Goal: Task Accomplishment & Management: Use online tool/utility

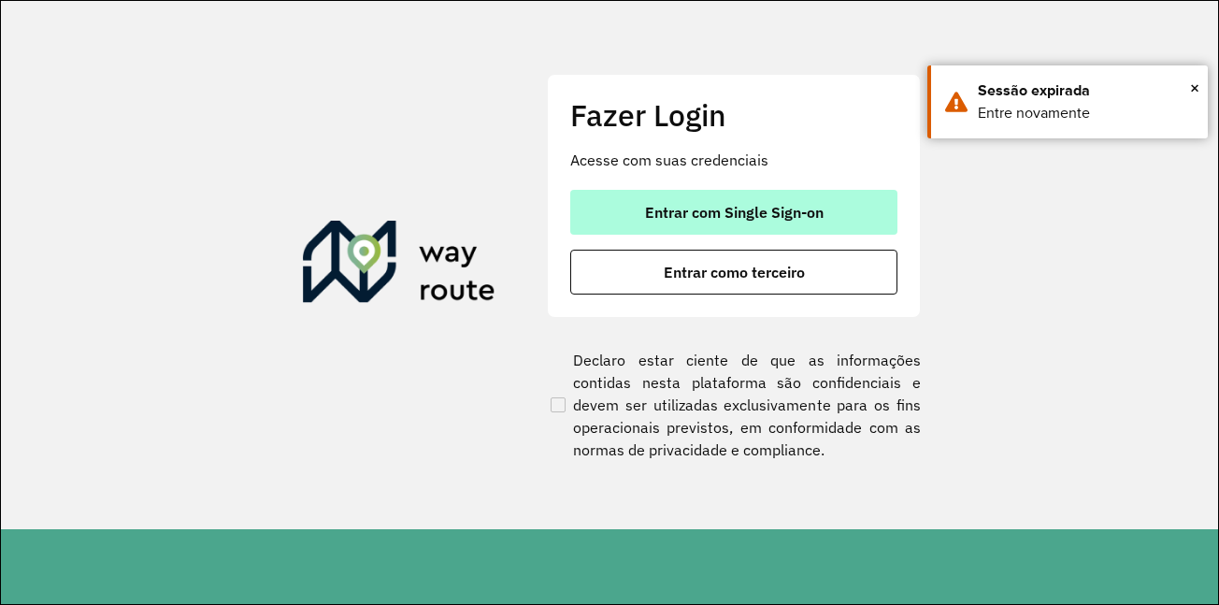
click at [669, 197] on button "Entrar com Single Sign-on" at bounding box center [733, 212] width 327 height 45
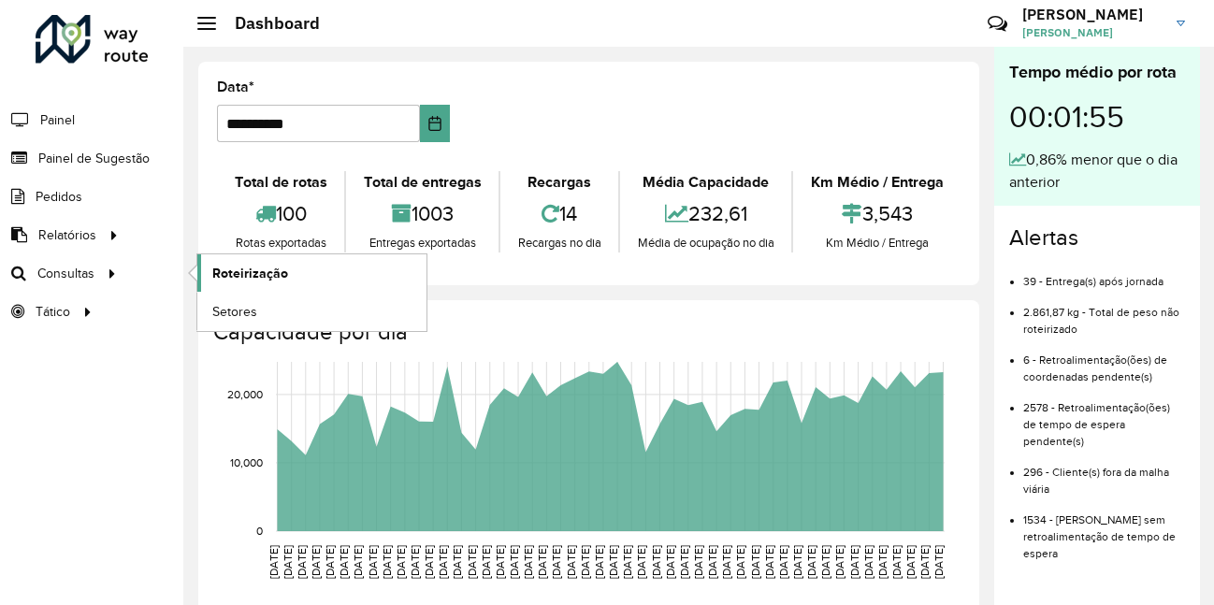
click at [252, 262] on link "Roteirização" at bounding box center [311, 272] width 229 height 37
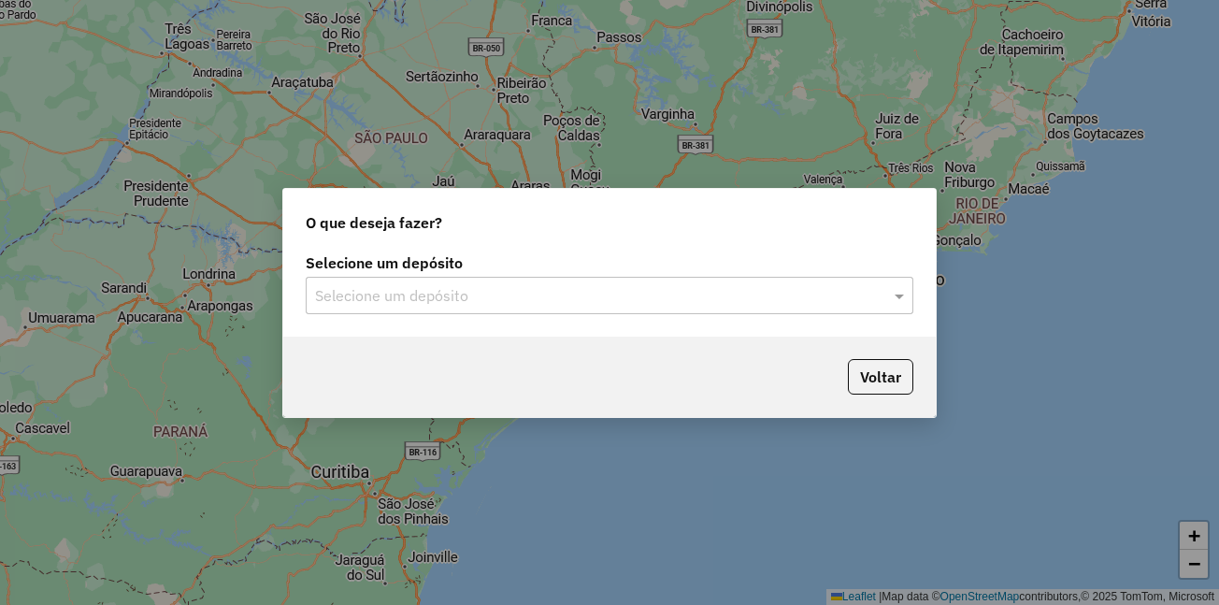
click at [461, 295] on input "text" at bounding box center [591, 296] width 552 height 22
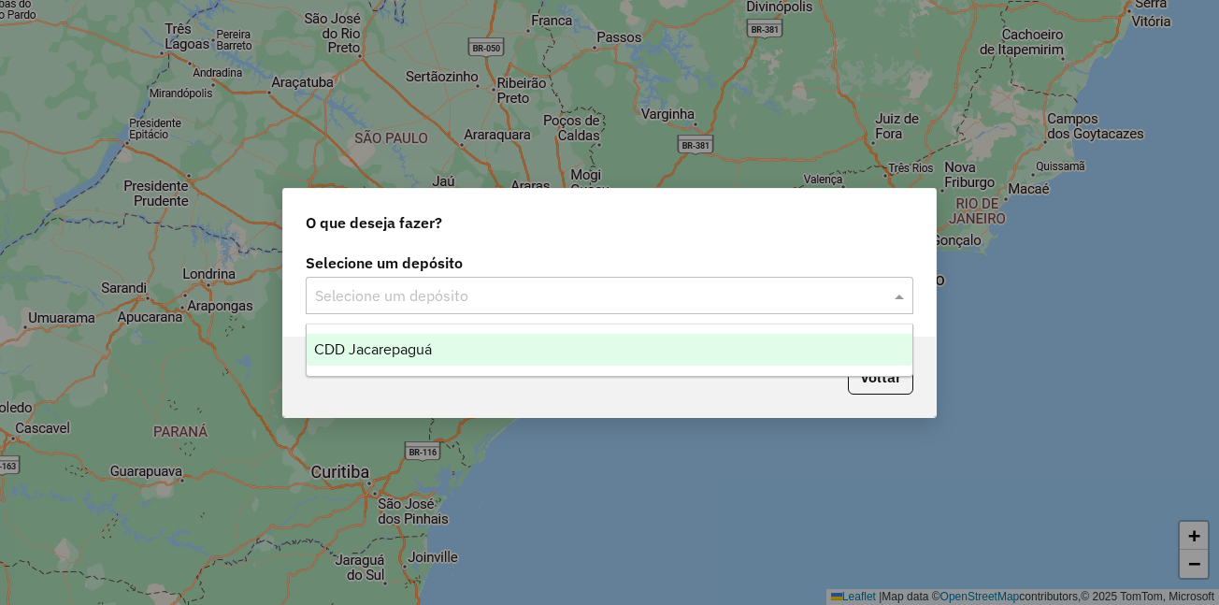
click at [414, 341] on span "CDD Jacarepaguá" at bounding box center [373, 349] width 118 height 16
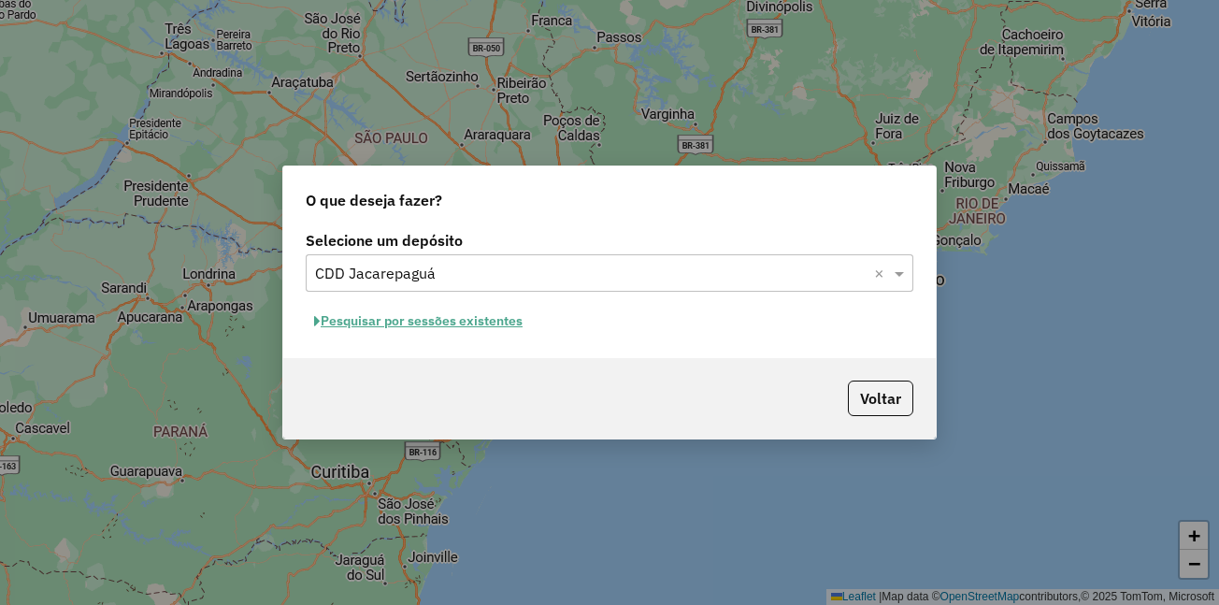
click at [406, 319] on button "Pesquisar por sessões existentes" at bounding box center [418, 321] width 225 height 29
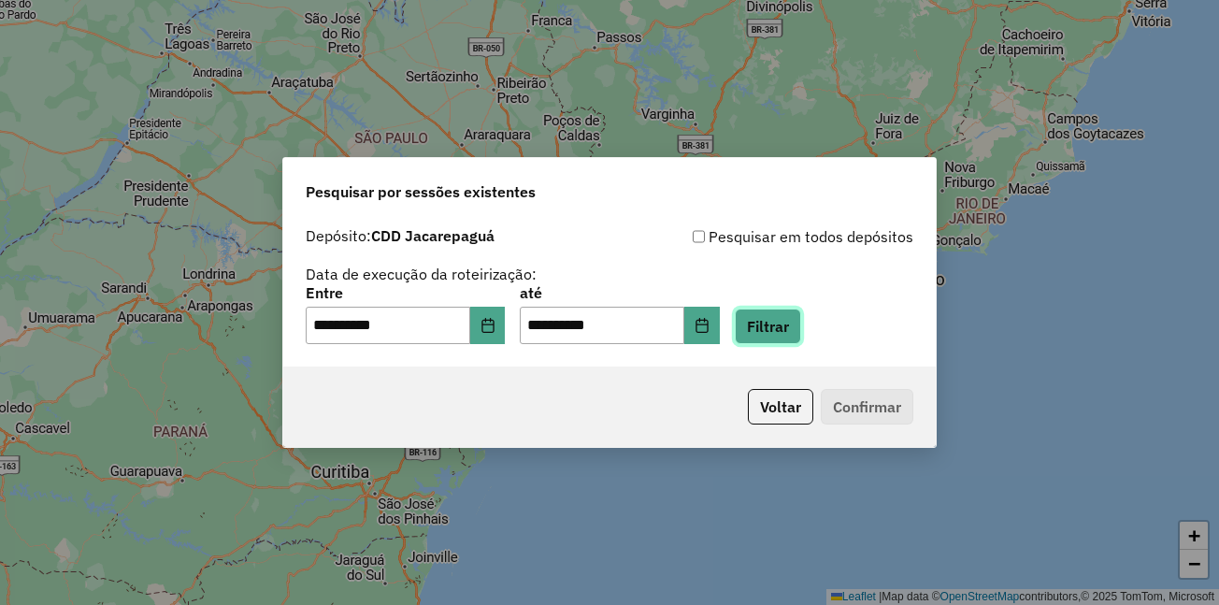
click at [794, 331] on button "Filtrar" at bounding box center [768, 327] width 66 height 36
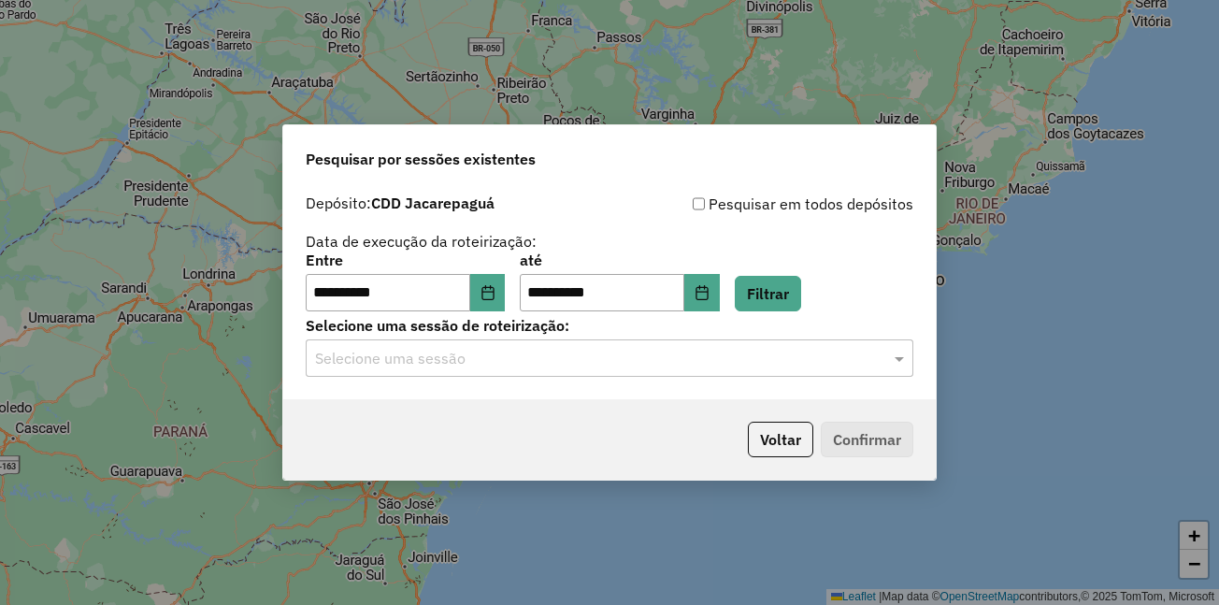
click at [552, 369] on div "Selecione uma sessão" at bounding box center [610, 357] width 608 height 37
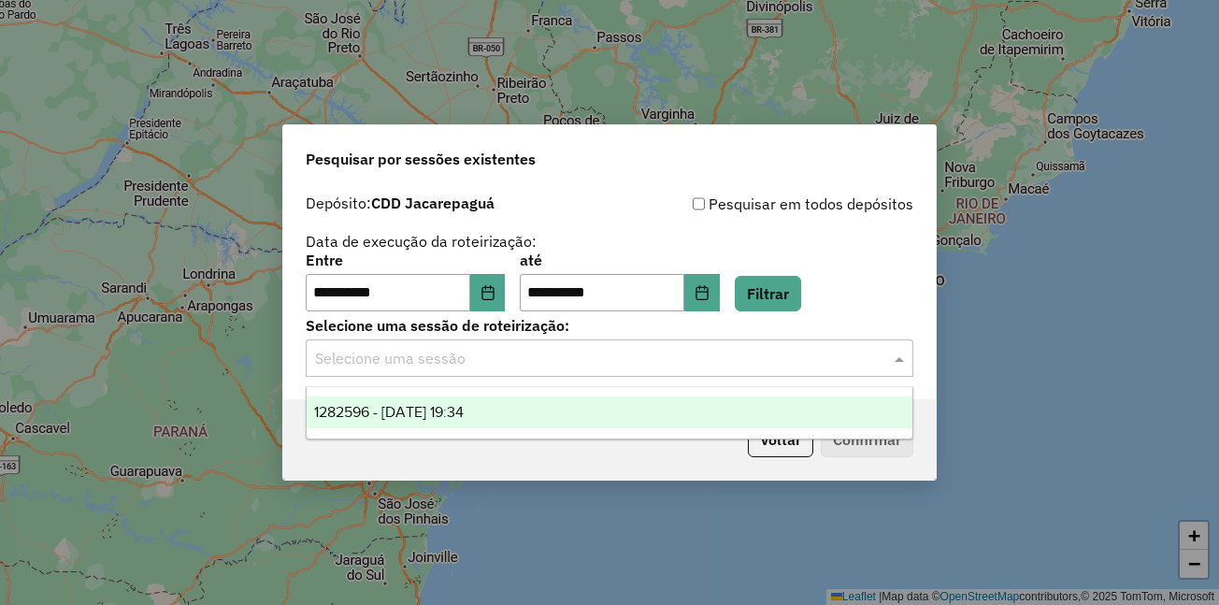
click at [464, 412] on span "1282596 - [DATE] 19:34" at bounding box center [389, 412] width 150 height 16
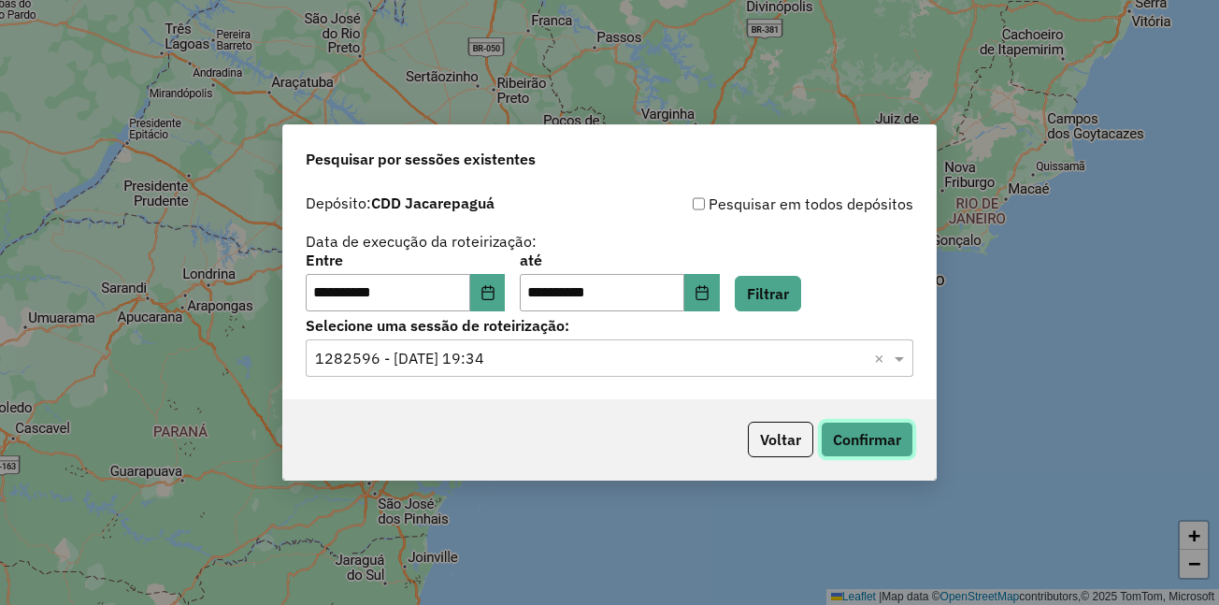
click at [860, 440] on button "Confirmar" at bounding box center [867, 440] width 93 height 36
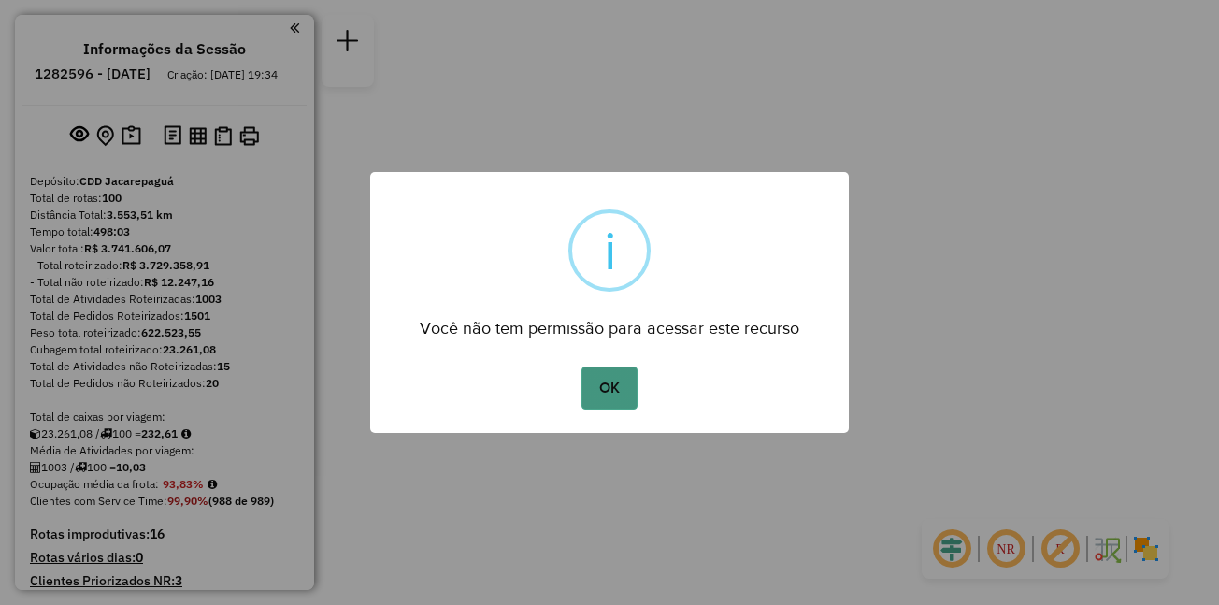
click at [622, 388] on button "OK" at bounding box center [609, 388] width 55 height 43
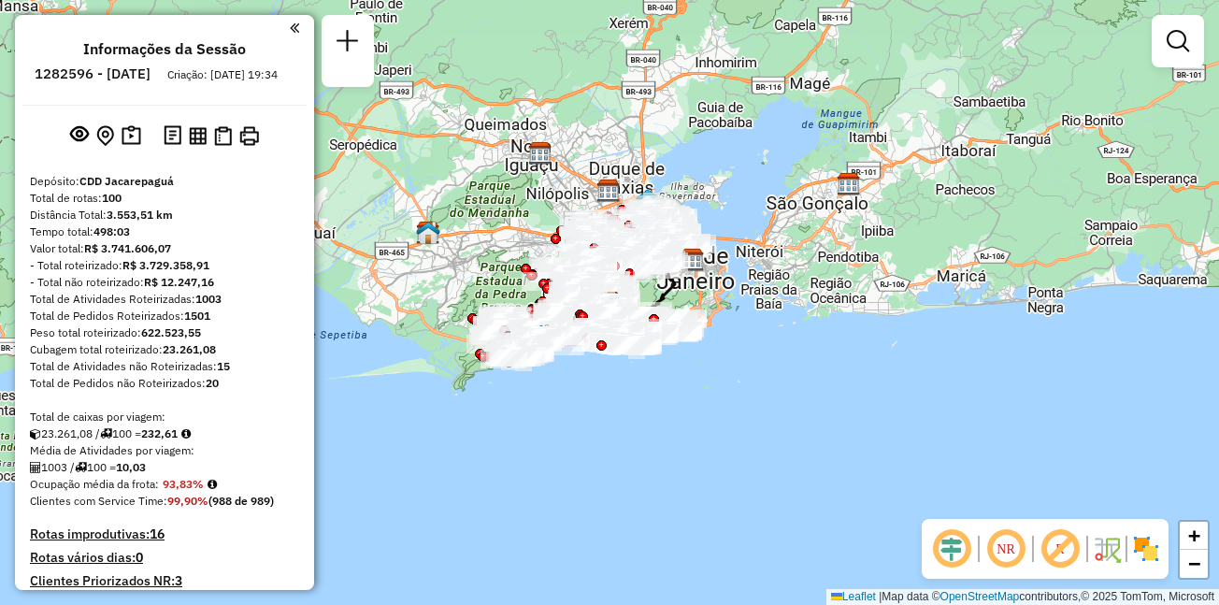
scroll to position [5690, 0]
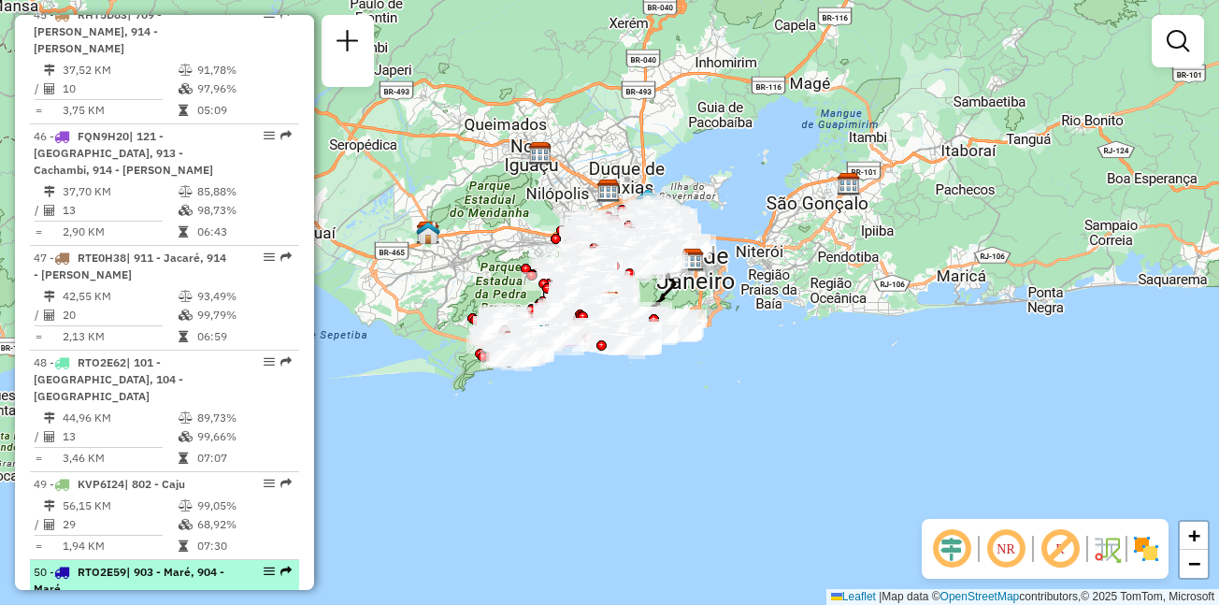
click at [108, 565] on span "RTO2E59" at bounding box center [102, 572] width 49 height 14
select select "**********"
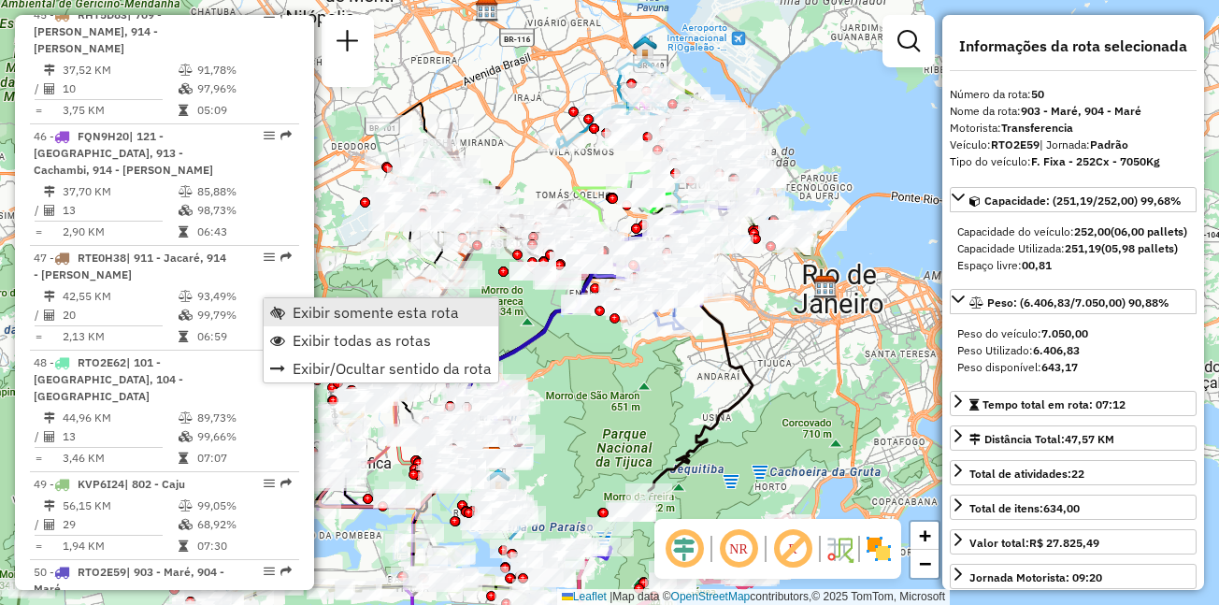
click at [312, 310] on span "Exibir somente esta rota" at bounding box center [376, 312] width 166 height 15
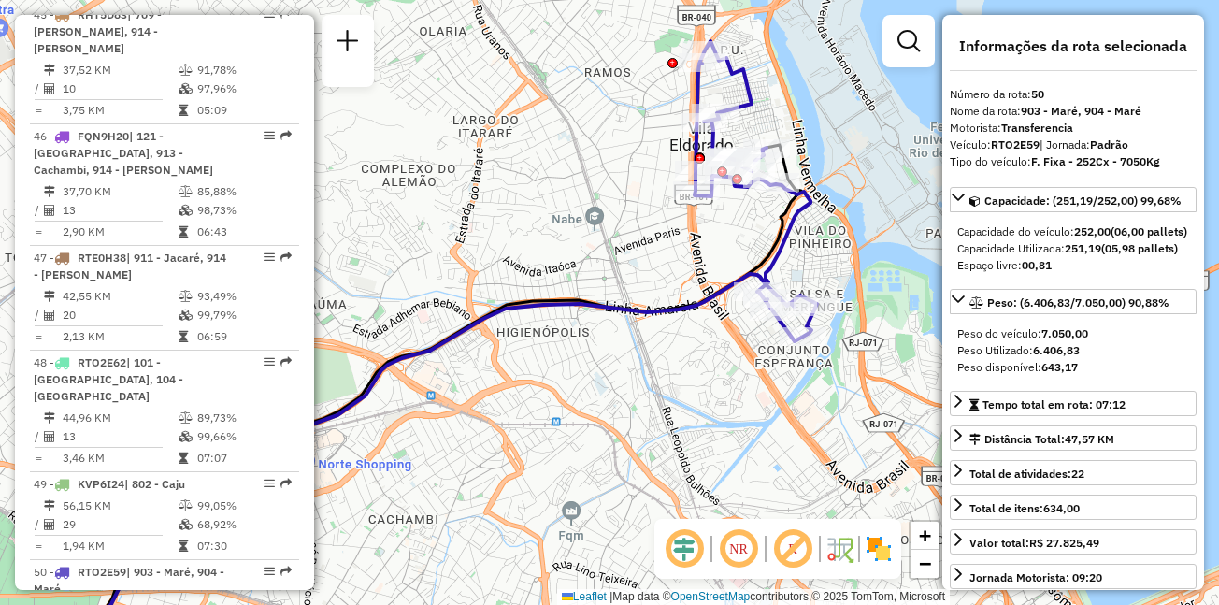
drag, startPoint x: 753, startPoint y: 195, endPoint x: 743, endPoint y: 225, distance: 31.4
click at [743, 225] on div "Janela de atendimento Grade de atendimento Capacidade Transportadoras Veículos …" at bounding box center [609, 302] width 1219 height 605
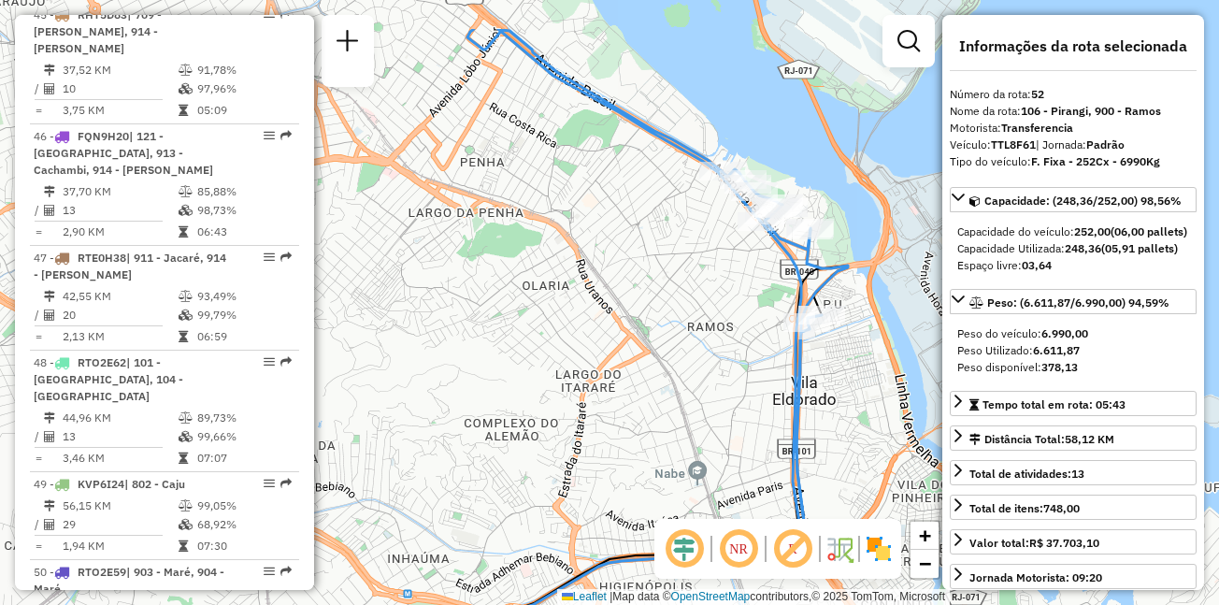
drag, startPoint x: 789, startPoint y: 143, endPoint x: 675, endPoint y: 233, distance: 145.2
click at [675, 233] on div "Janela de atendimento Grade de atendimento Capacidade Transportadoras Veículos …" at bounding box center [609, 302] width 1219 height 605
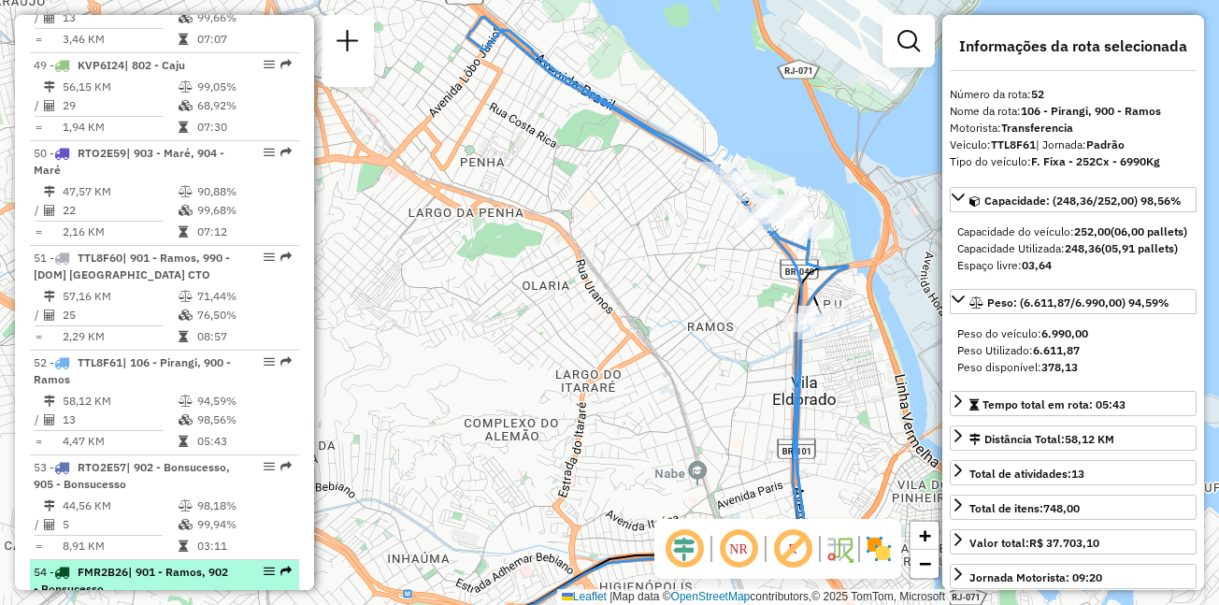
click at [182, 564] on div "54 - FMR2B26 | 901 - Ramos, 902 - Bonsucesso" at bounding box center [133, 581] width 198 height 34
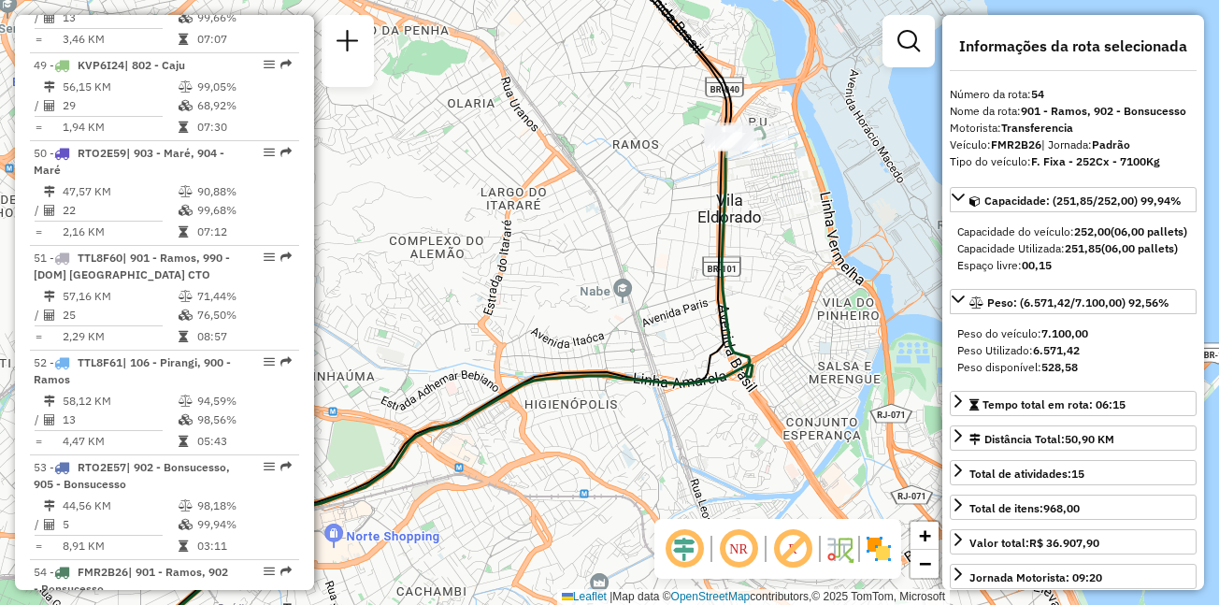
scroll to position [8572, 0]
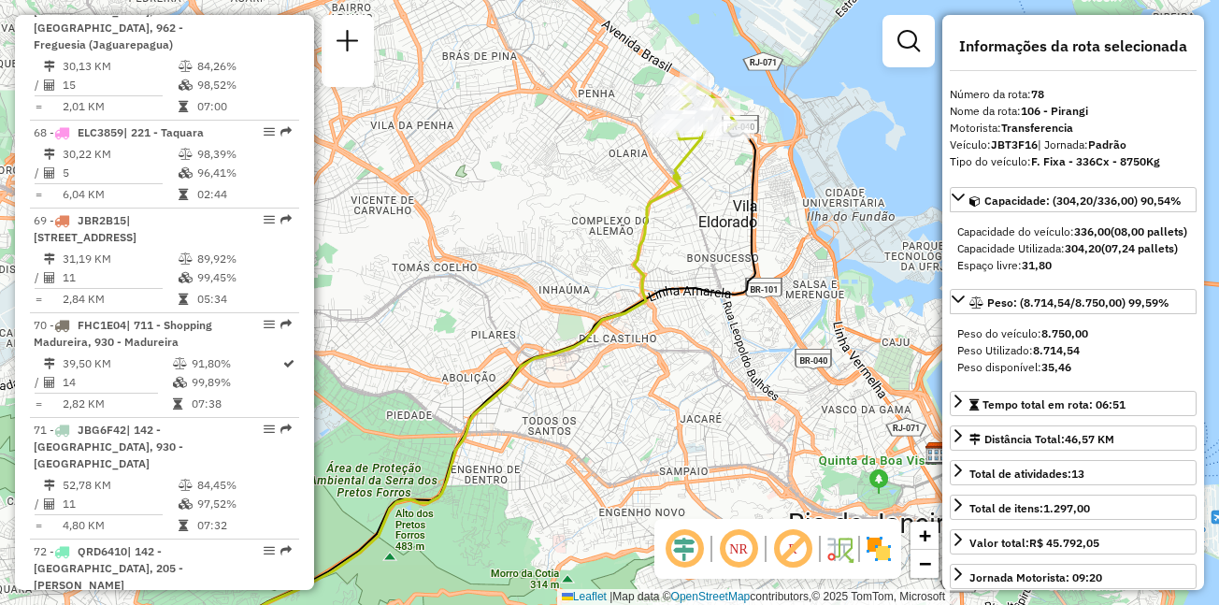
scroll to position [8363, 0]
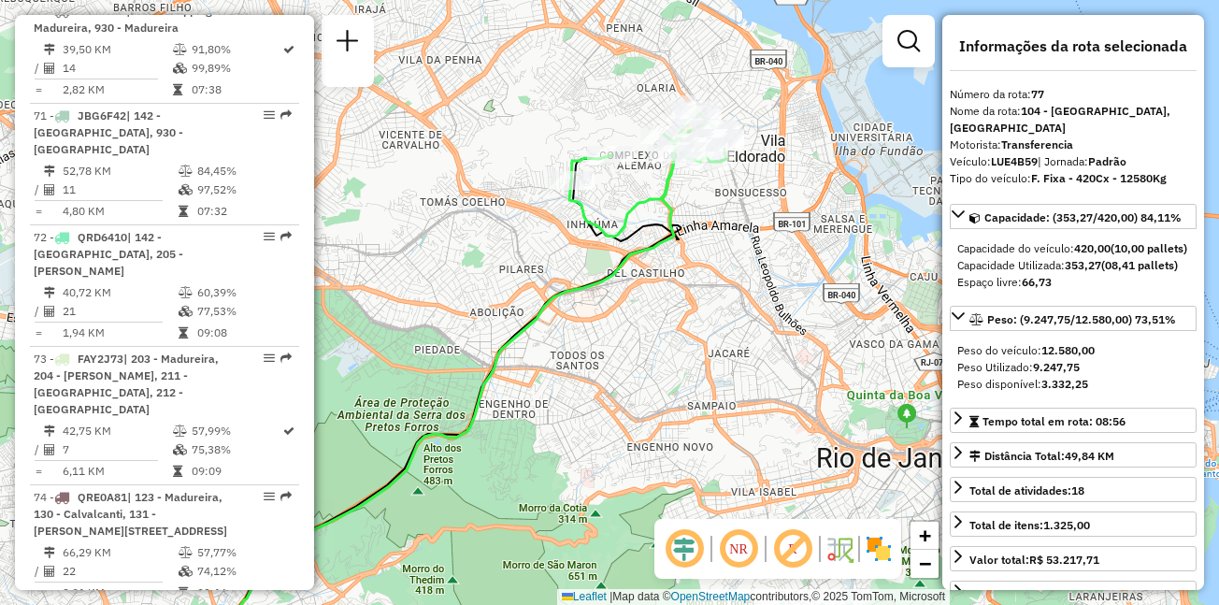
scroll to position [8870, 0]
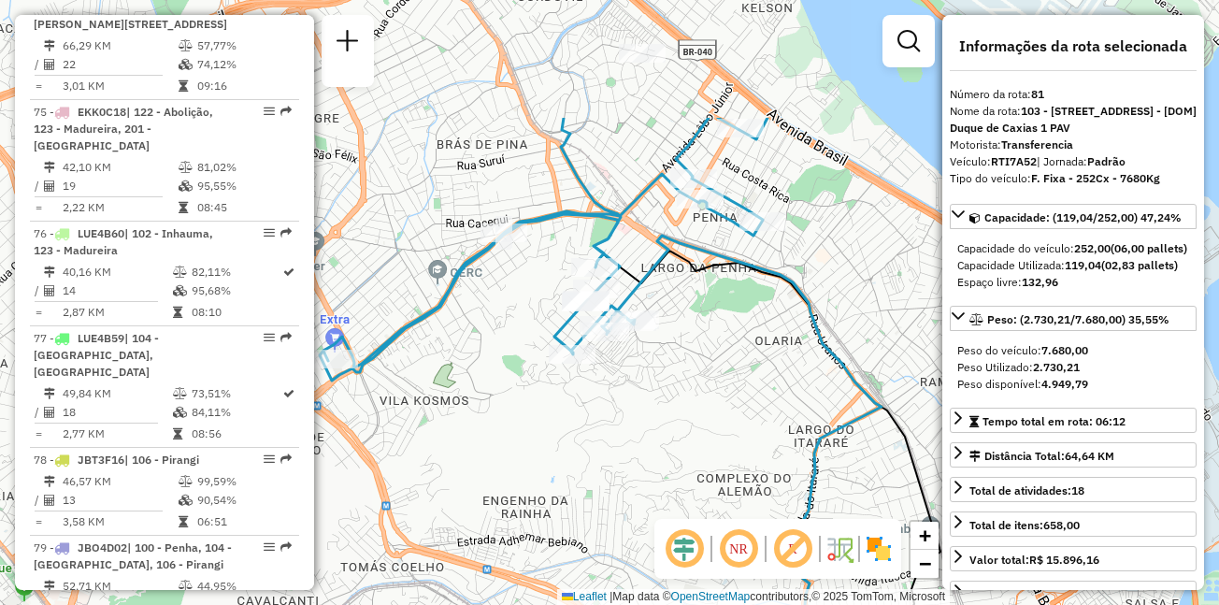
drag, startPoint x: 633, startPoint y: 179, endPoint x: 714, endPoint y: 355, distance: 194.6
click at [714, 355] on div "Janela de atendimento Grade de atendimento Capacidade Transportadoras Veículos …" at bounding box center [609, 302] width 1219 height 605
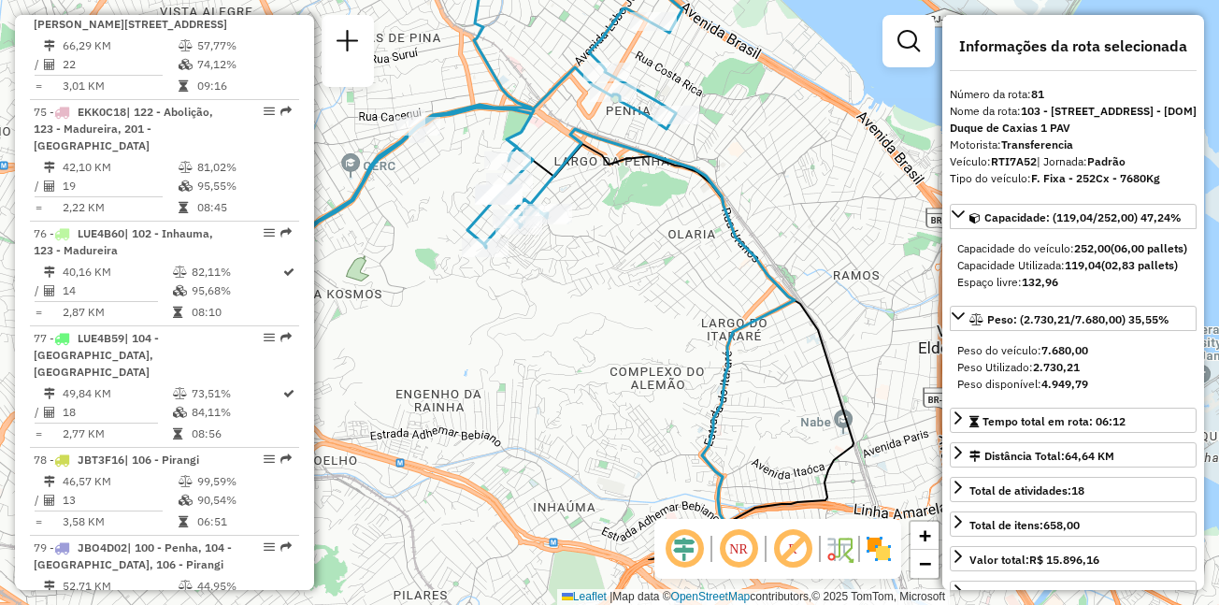
drag, startPoint x: 694, startPoint y: 334, endPoint x: 607, endPoint y: 229, distance: 136.1
click at [607, 229] on div "Janela de atendimento Grade de atendimento Capacidade Transportadoras Veículos …" at bounding box center [609, 302] width 1219 height 605
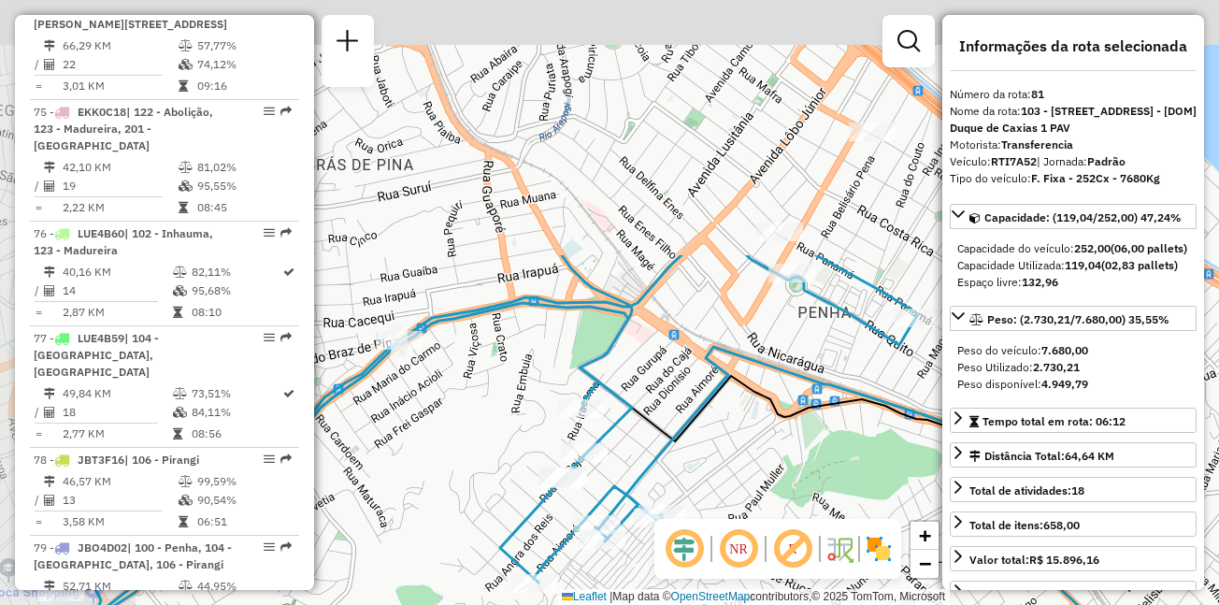
drag, startPoint x: 573, startPoint y: 158, endPoint x: 742, endPoint y: 475, distance: 358.9
click at [742, 475] on div "Janela de atendimento Grade de atendimento Capacidade Transportadoras Veículos …" at bounding box center [609, 302] width 1219 height 605
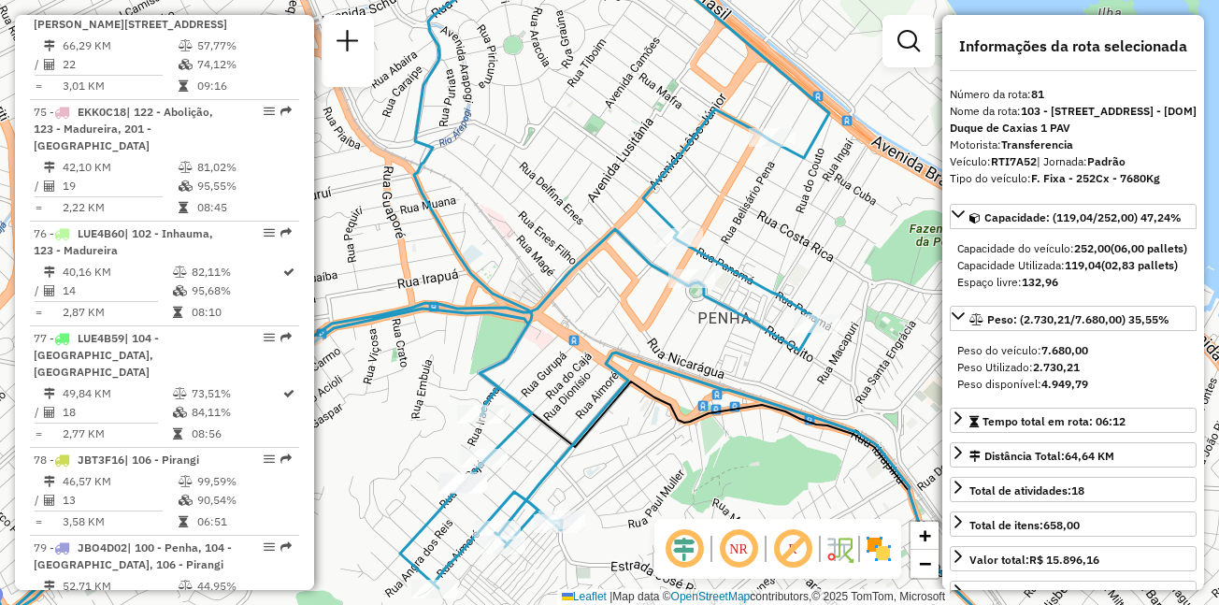
drag, startPoint x: 914, startPoint y: 201, endPoint x: 808, endPoint y: 206, distance: 105.8
click at [808, 206] on div "Janela de atendimento Grade de atendimento Capacidade Transportadoras Veículos …" at bounding box center [609, 302] width 1219 height 605
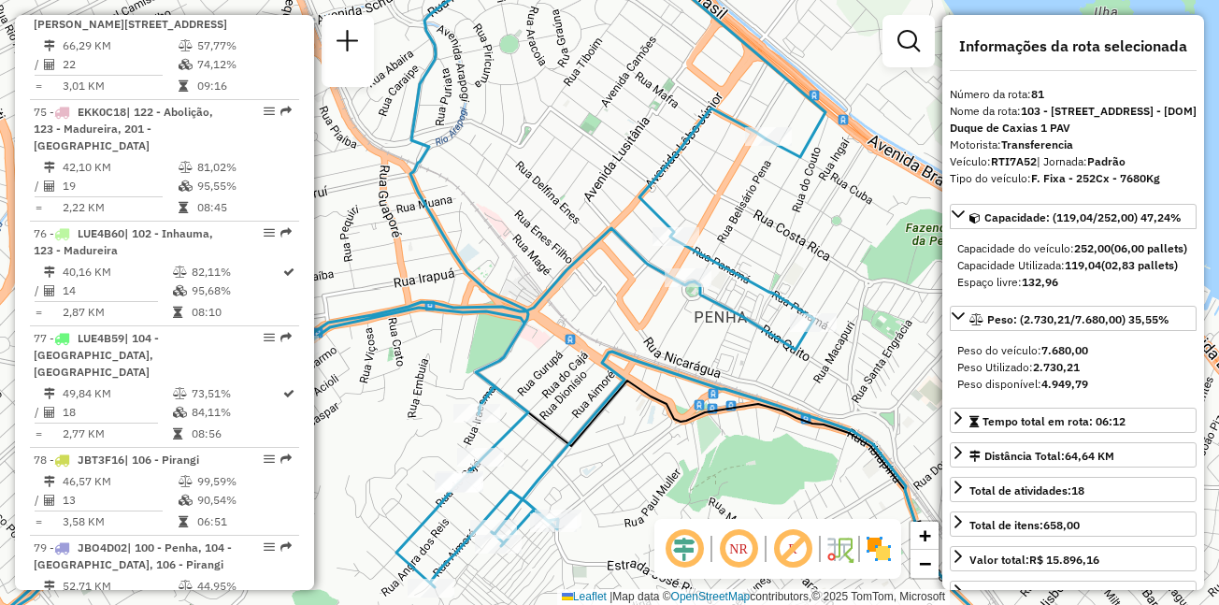
scroll to position [4940, 0]
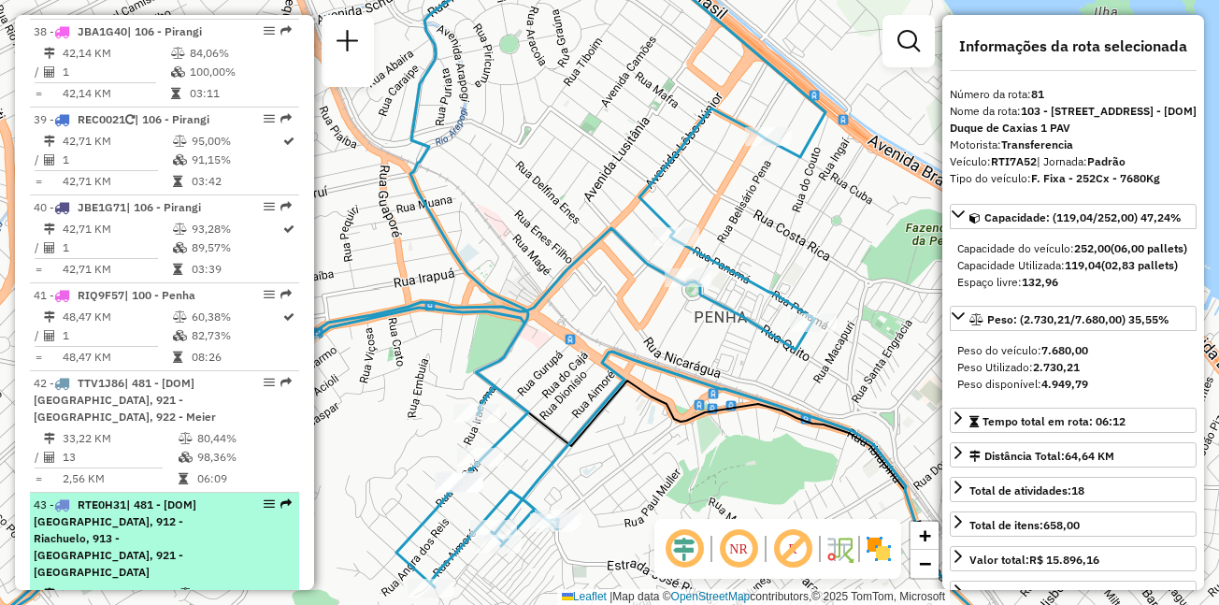
click at [127, 497] on span "| 481 - [DOM] Vila Isabel CTO, 912 - Riachuelo, 913 - Cachambi, 921 - Engenho N…" at bounding box center [115, 537] width 163 height 81
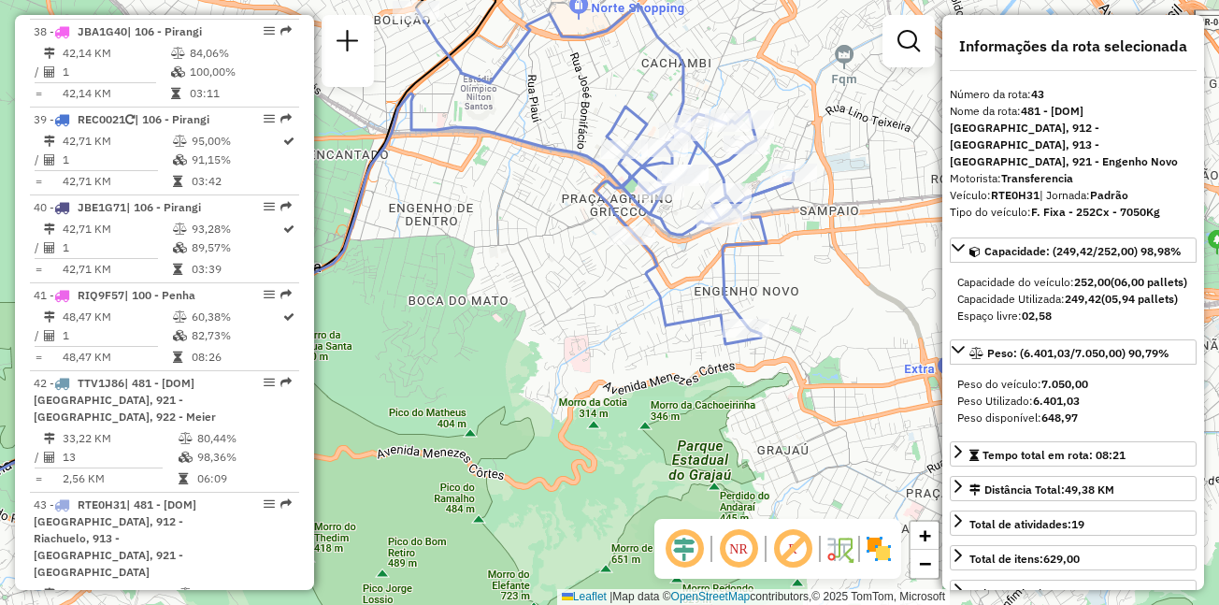
drag, startPoint x: 760, startPoint y: 185, endPoint x: 559, endPoint y: 191, distance: 201.1
click at [559, 191] on div "Janela de atendimento Grade de atendimento Capacidade Transportadoras Veículos …" at bounding box center [609, 302] width 1219 height 605
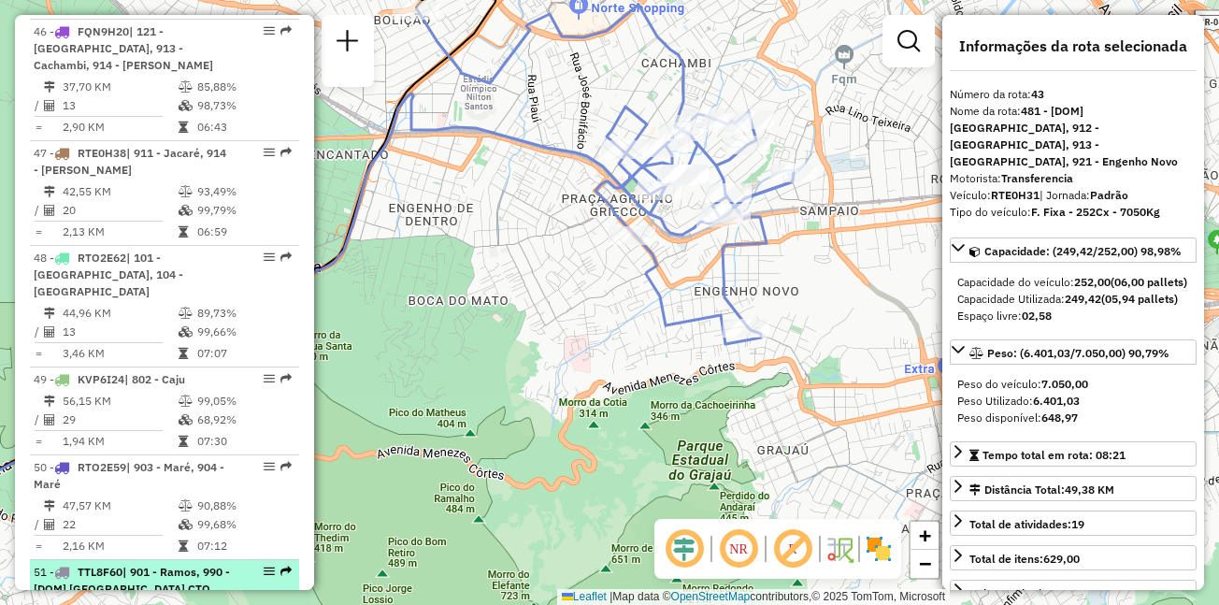
click at [149, 565] on span "| 901 - Ramos, 990 - [DOM] Laranjeiras CTO" at bounding box center [132, 580] width 196 height 31
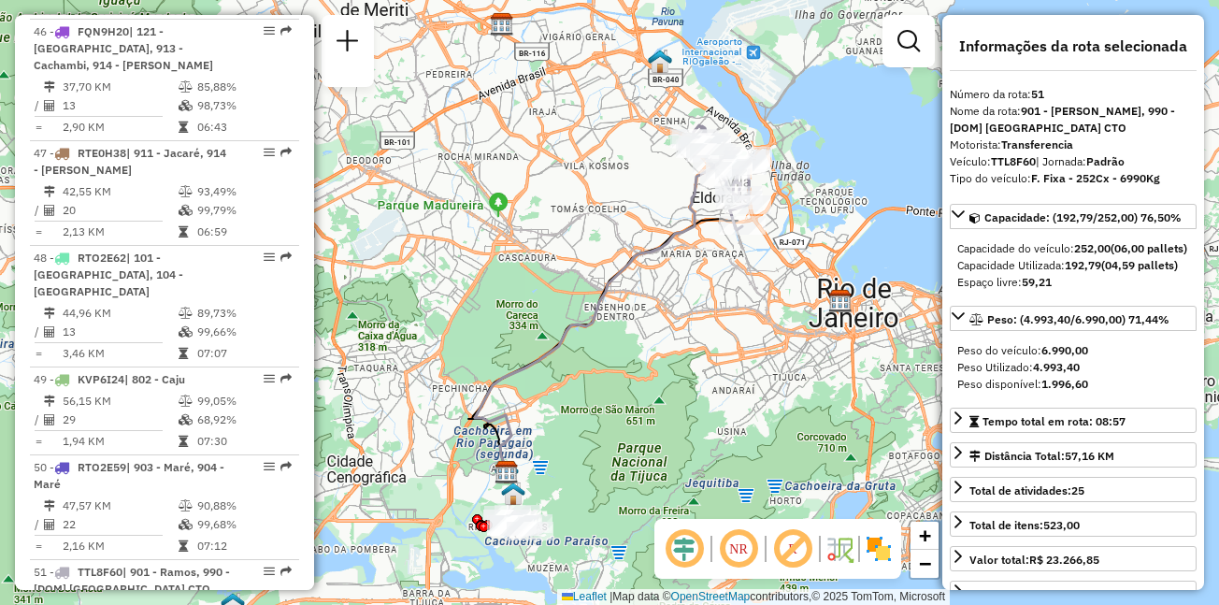
drag, startPoint x: 650, startPoint y: 179, endPoint x: 523, endPoint y: 163, distance: 128.2
click at [523, 163] on div "Janela de atendimento Grade de atendimento Capacidade Transportadoras Veículos …" at bounding box center [609, 302] width 1219 height 605
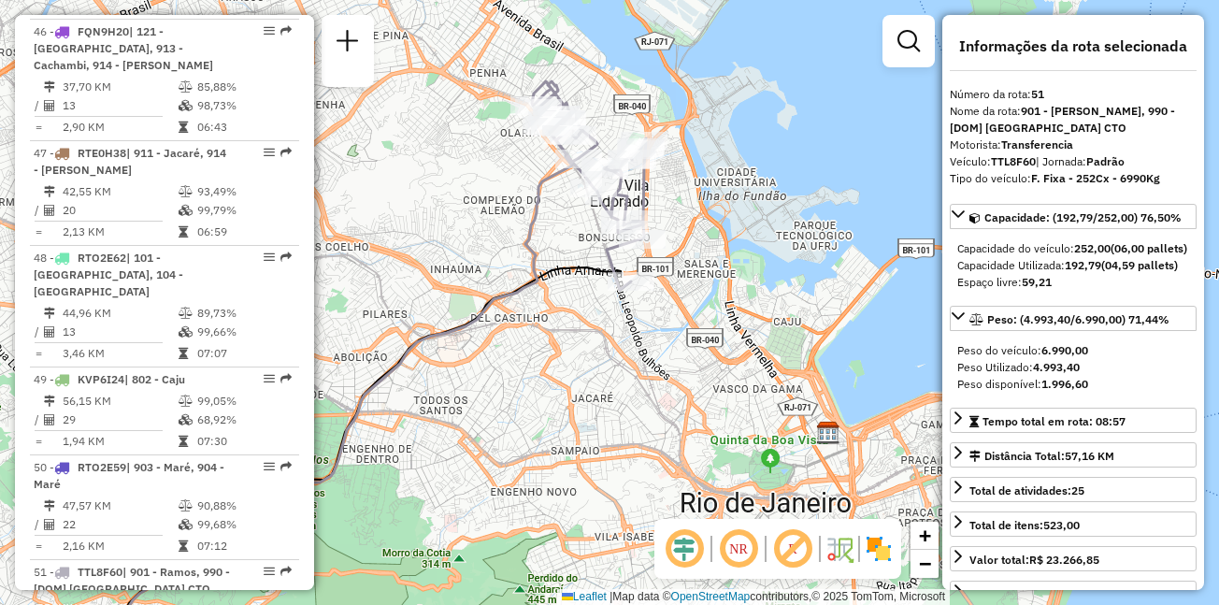
drag, startPoint x: 652, startPoint y: 140, endPoint x: 664, endPoint y: 193, distance: 53.8
click at [664, 193] on div "Janela de atendimento Grade de atendimento Capacidade Transportadoras Veículos …" at bounding box center [609, 302] width 1219 height 605
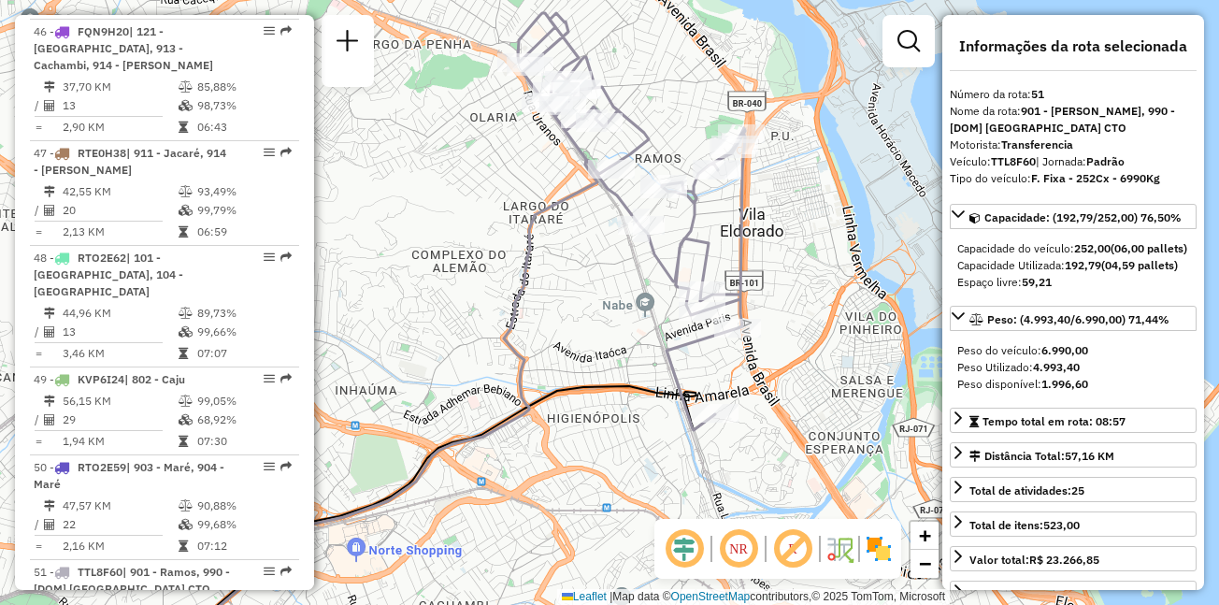
drag, startPoint x: 588, startPoint y: 194, endPoint x: 708, endPoint y: 224, distance: 123.6
click at [708, 224] on div "Janela de atendimento Grade de atendimento Capacidade Transportadoras Veículos …" at bounding box center [609, 302] width 1219 height 605
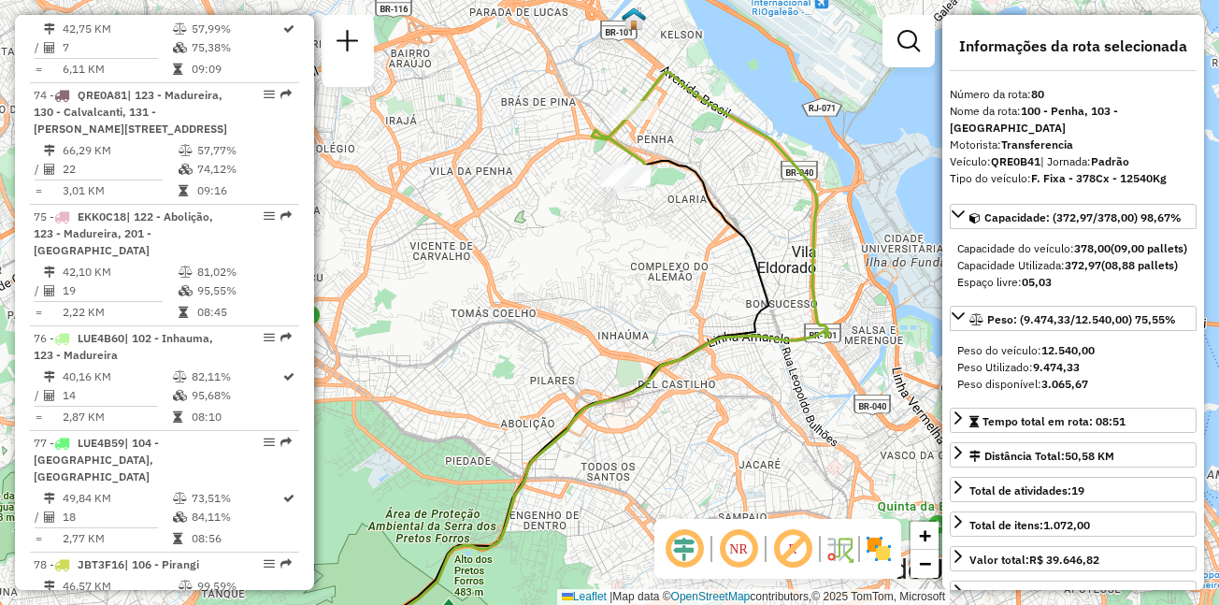
click at [539, 166] on div "Janela de atendimento Grade de atendimento Capacidade Transportadoras Veículos …" at bounding box center [609, 302] width 1219 height 605
